Goal: Check status: Check status

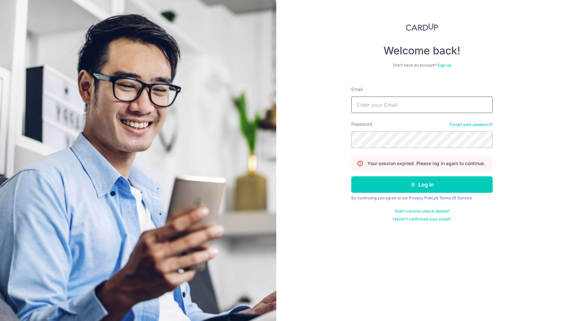
click at [379, 105] on input "Email" at bounding box center [422, 104] width 142 height 16
type input "j"
type input "[EMAIL_ADDRESS][DOMAIN_NAME]"
click at [351, 176] on button "Log in" at bounding box center [422, 184] width 142 height 16
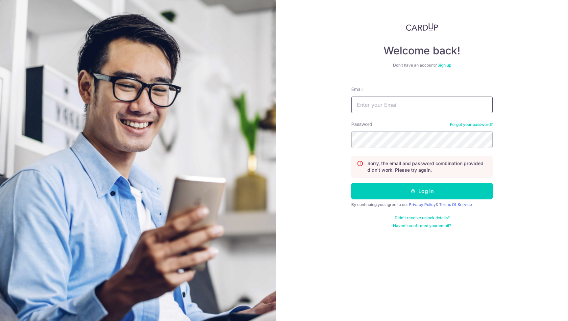
click at [380, 100] on input "Email" at bounding box center [422, 104] width 142 height 16
type input "[EMAIL_ADDRESS][DOMAIN_NAME]"
click at [351, 183] on button "Log in" at bounding box center [422, 191] width 142 height 16
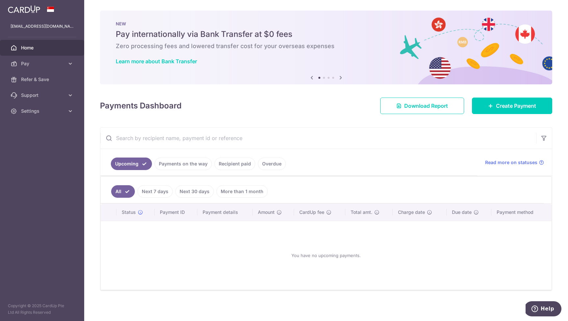
click at [172, 165] on link "Payments on the way" at bounding box center [183, 163] width 57 height 13
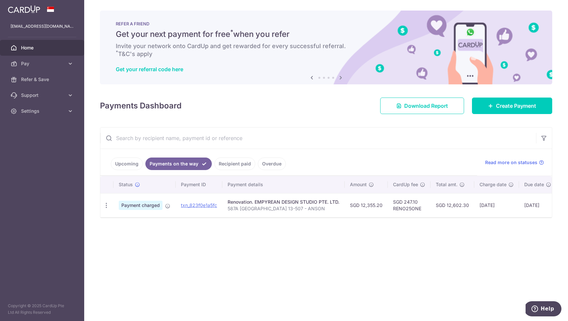
click at [403, 199] on td "SGD 247.10 RENO25ONE" at bounding box center [409, 205] width 43 height 24
click at [433, 223] on div "× Pause Schedule Pause all future payments in this series Pause just this one p…" at bounding box center [326, 160] width 484 height 321
drag, startPoint x: 403, startPoint y: 202, endPoint x: 417, endPoint y: 204, distance: 13.6
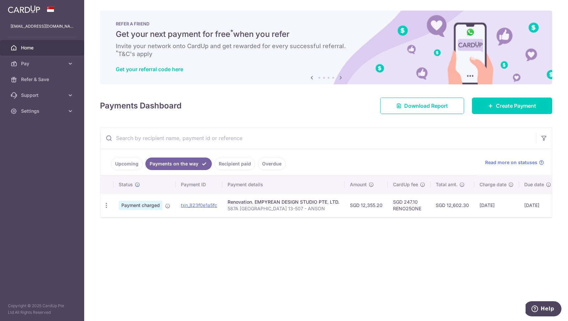
click at [417, 204] on td "SGD 247.10 RENO25ONE" at bounding box center [409, 205] width 43 height 24
copy td "247.10"
